Goal: Task Accomplishment & Management: Manage account settings

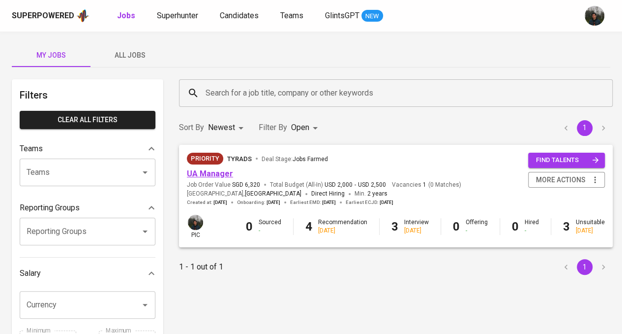
click at [222, 173] on link "UA Manager" at bounding box center [210, 173] width 46 height 9
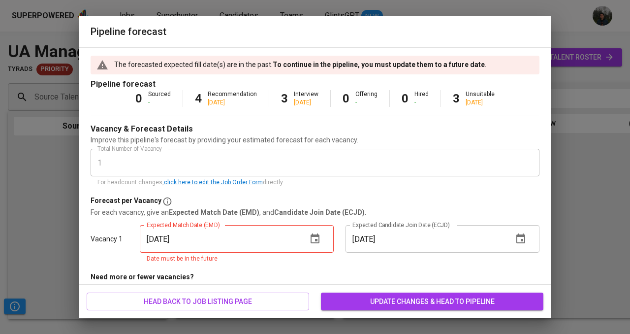
click at [310, 243] on icon "button" at bounding box center [314, 238] width 9 height 10
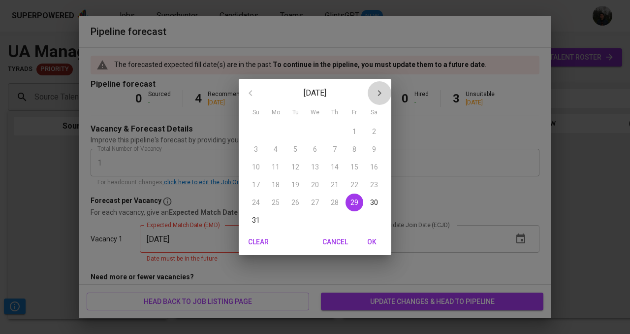
click at [380, 92] on icon "button" at bounding box center [379, 93] width 3 height 6
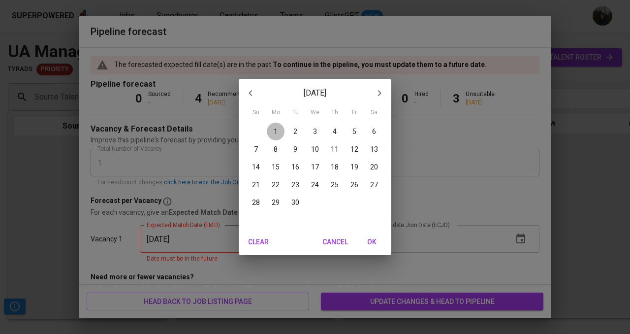
click at [280, 128] on span "1" at bounding box center [276, 131] width 18 height 10
type input "[DATE]"
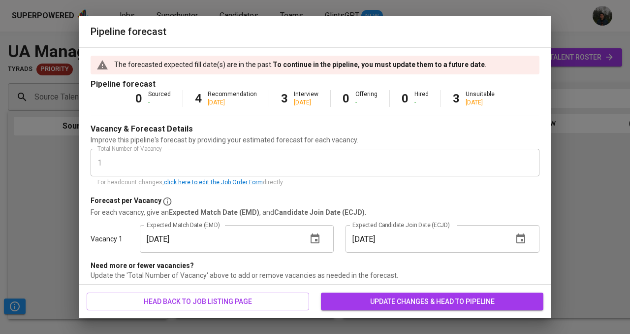
click at [410, 303] on span "update changes & head to pipeline" at bounding box center [432, 301] width 207 height 12
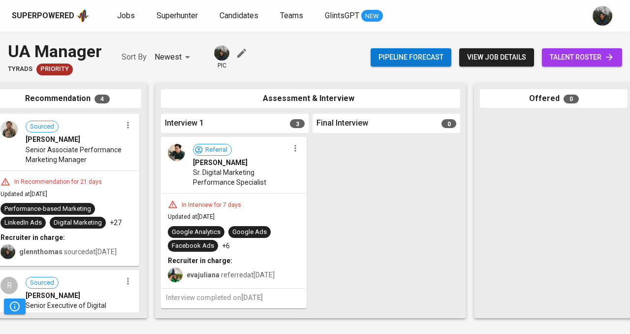
scroll to position [0, 189]
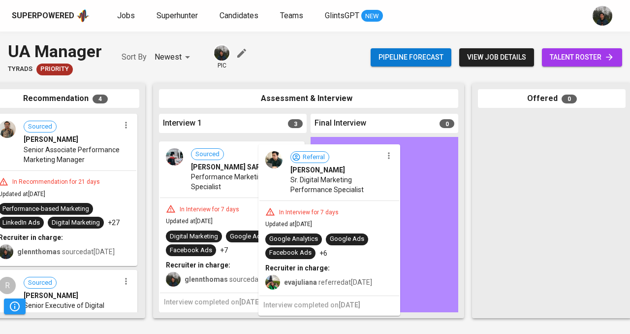
drag, startPoint x: 272, startPoint y: 179, endPoint x: 375, endPoint y: 187, distance: 104.1
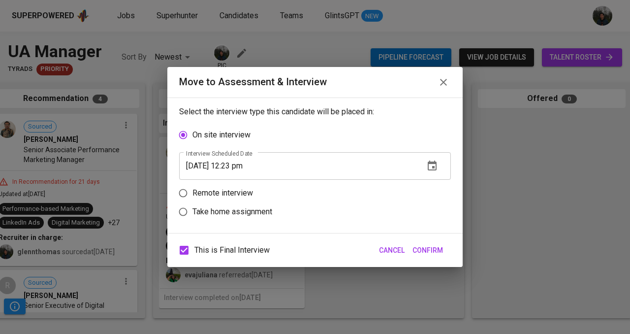
click at [235, 193] on p "Remote interview" at bounding box center [222, 193] width 61 height 12
click at [192, 193] on input "Remote interview" at bounding box center [183, 192] width 19 height 19
radio input "true"
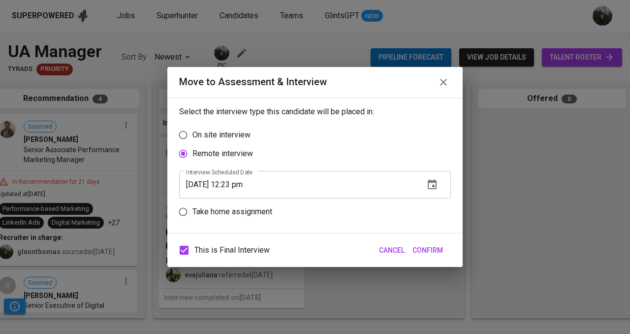
click at [437, 186] on icon "button" at bounding box center [432, 185] width 12 height 12
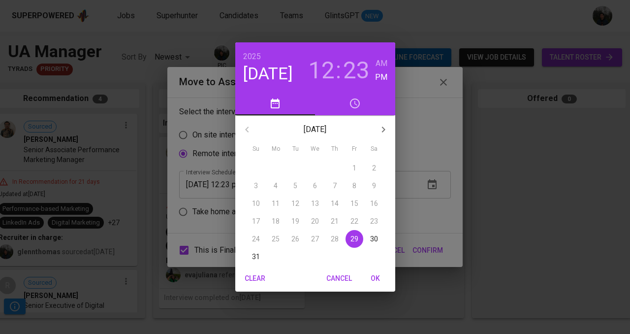
click at [423, 231] on div "[DATE] 12 : 23 AM PM [DATE] Su Mo Tu We Th Fr Sa 27 28 29 30 31 1 2 3 4 5 6 7 8…" at bounding box center [315, 167] width 630 height 334
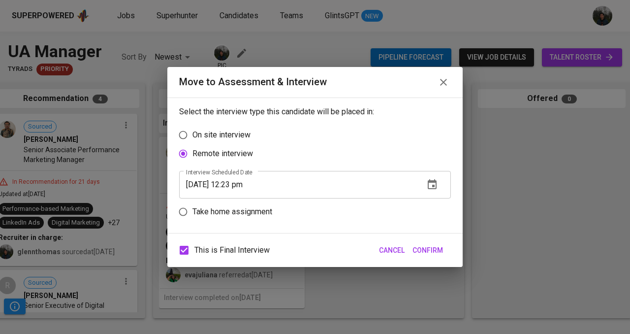
click at [434, 189] on icon "button" at bounding box center [432, 185] width 12 height 12
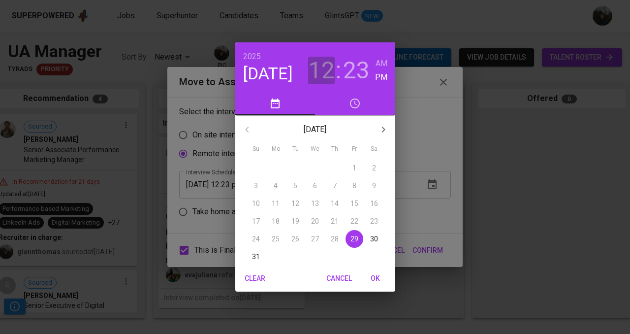
click at [324, 73] on h3 "12" at bounding box center [321, 71] width 27 height 28
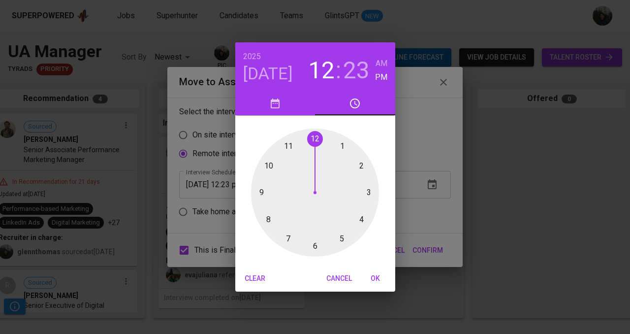
click at [374, 276] on span "OK" at bounding box center [376, 278] width 24 height 12
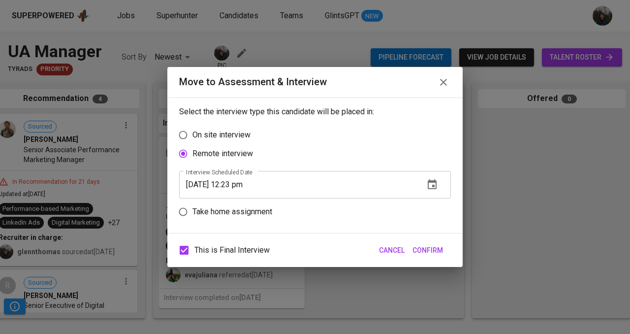
click at [436, 251] on span "Confirm" at bounding box center [427, 250] width 31 height 12
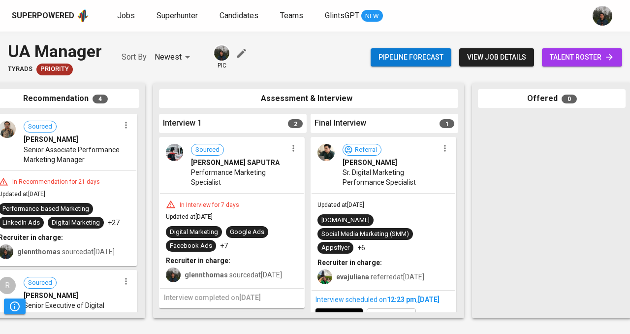
click at [290, 146] on icon "button" at bounding box center [293, 148] width 10 height 10
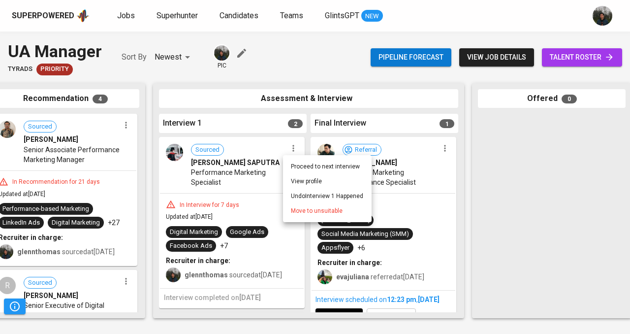
click at [313, 205] on li "Move to unsuitable" at bounding box center [327, 210] width 89 height 15
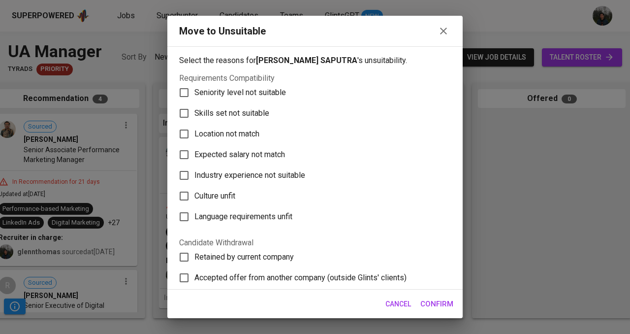
click at [240, 115] on span "Skills set not suitable" at bounding box center [231, 113] width 75 height 12
click at [194, 115] on input "Skills set not suitable" at bounding box center [184, 113] width 21 height 21
checkbox input "true"
click at [445, 307] on span "Confirm" at bounding box center [436, 303] width 33 height 13
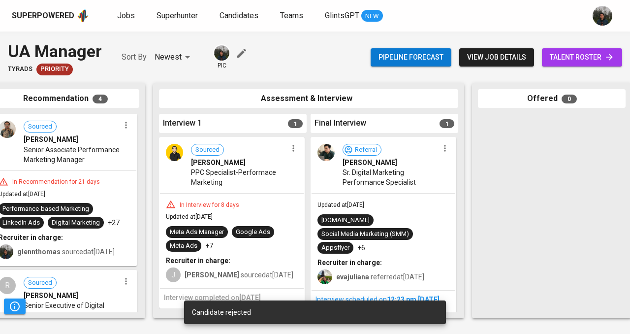
click at [288, 147] on icon "button" at bounding box center [293, 148] width 10 height 10
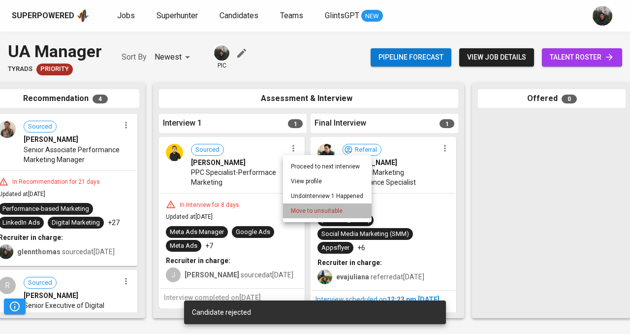
click at [292, 209] on span "Move to unsuitable" at bounding box center [317, 210] width 52 height 9
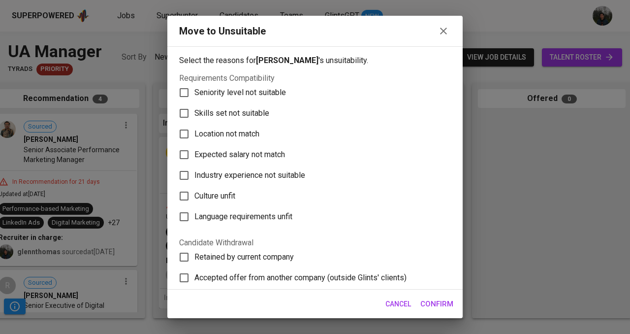
click at [235, 110] on span "Skills set not suitable" at bounding box center [231, 113] width 75 height 12
click at [194, 110] on input "Skills set not suitable" at bounding box center [184, 113] width 21 height 21
checkbox input "true"
click at [434, 304] on span "Confirm" at bounding box center [436, 303] width 33 height 13
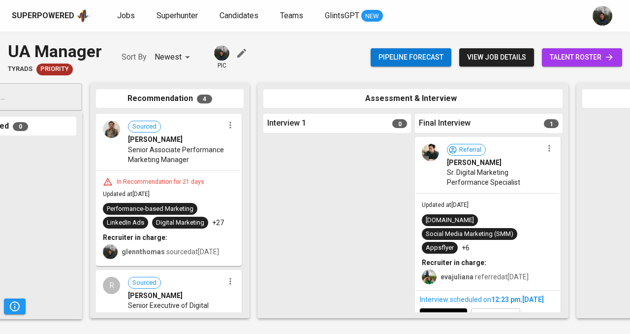
scroll to position [0, 33]
